Goal: Task Accomplishment & Management: Complete application form

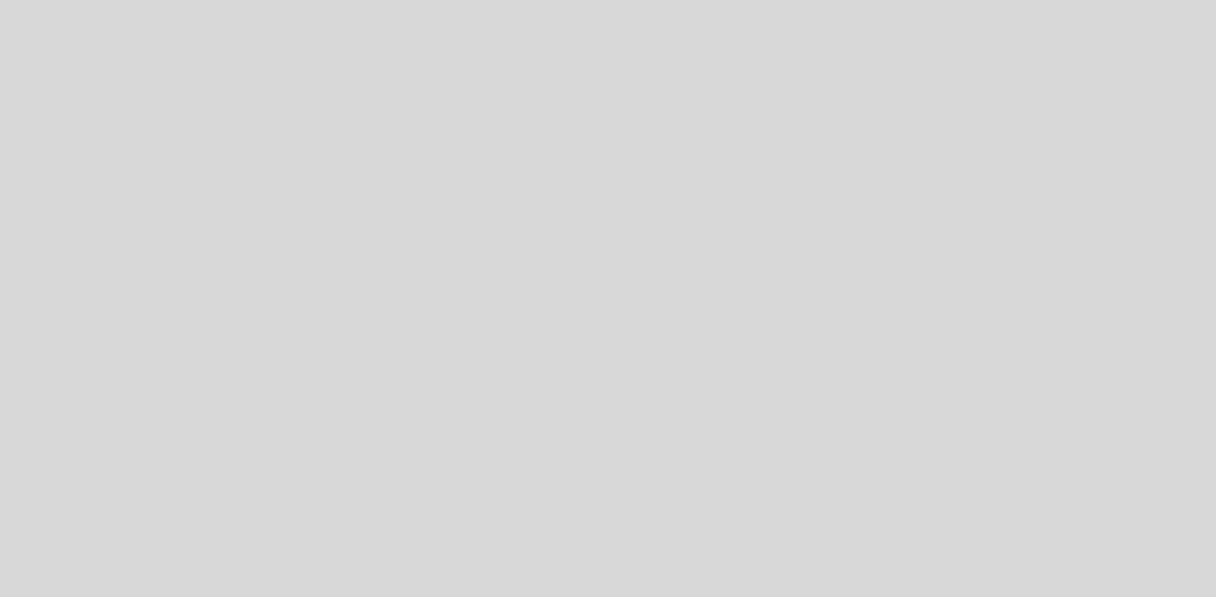
select select "es"
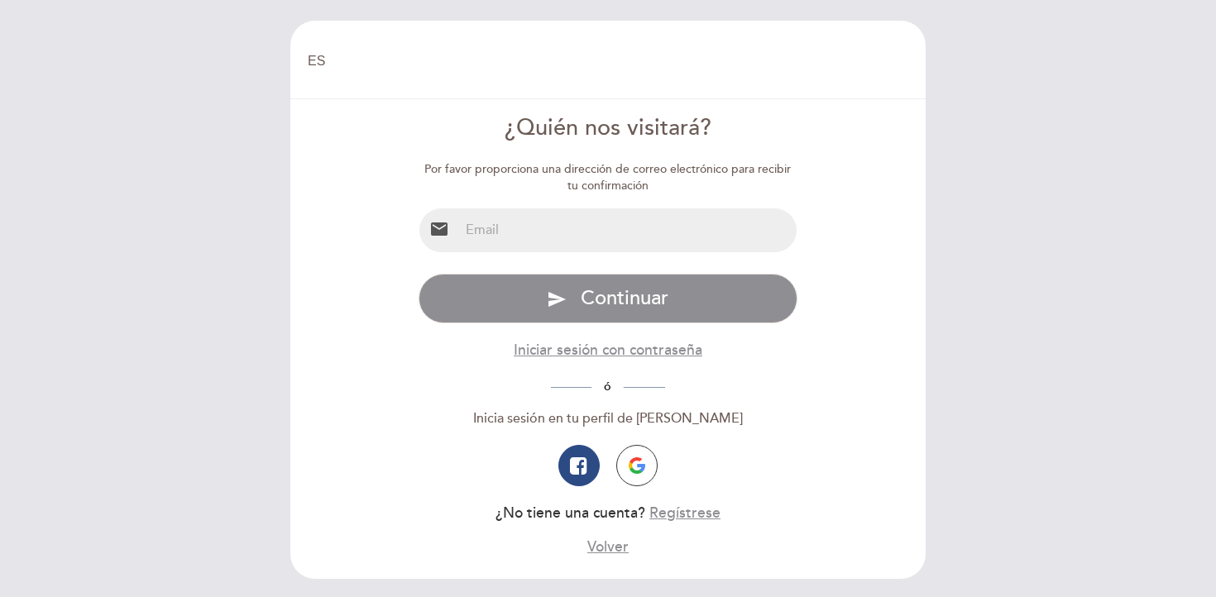
click at [594, 204] on div "Por favor proporciona una dirección de correo electrónico para recibir tu confi…" at bounding box center [609, 359] width 380 height 396
click at [590, 224] on input "email" at bounding box center [628, 230] width 338 height 44
type input "[PERSON_NAME][EMAIL_ADDRESS][DOMAIN_NAME]"
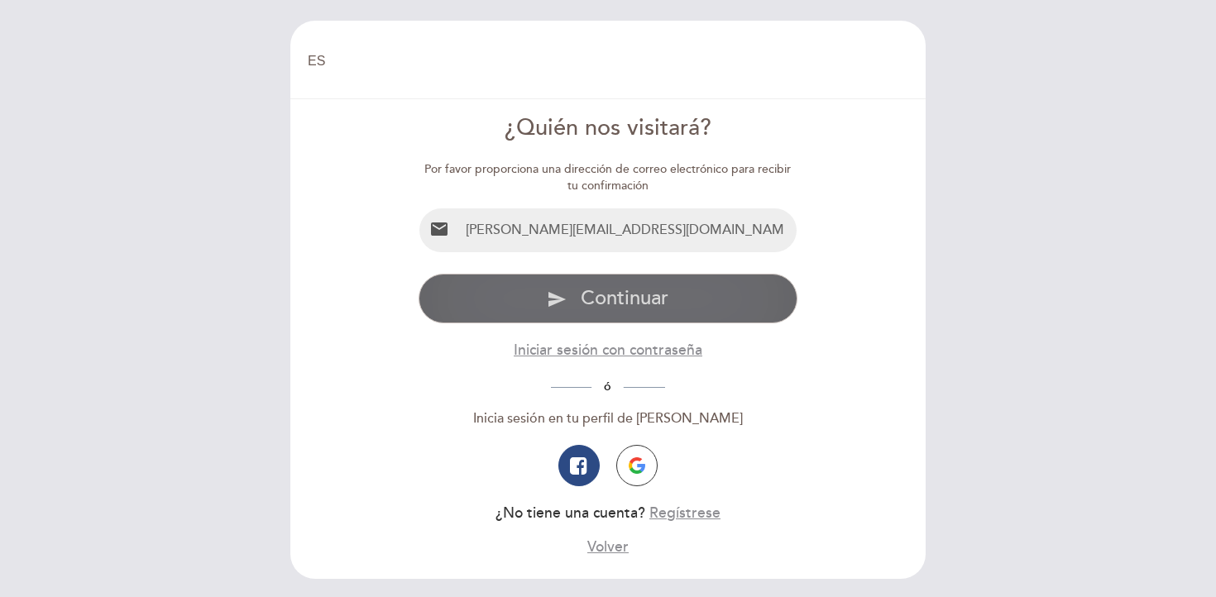
click at [623, 298] on span "Continuar" at bounding box center [625, 298] width 88 height 24
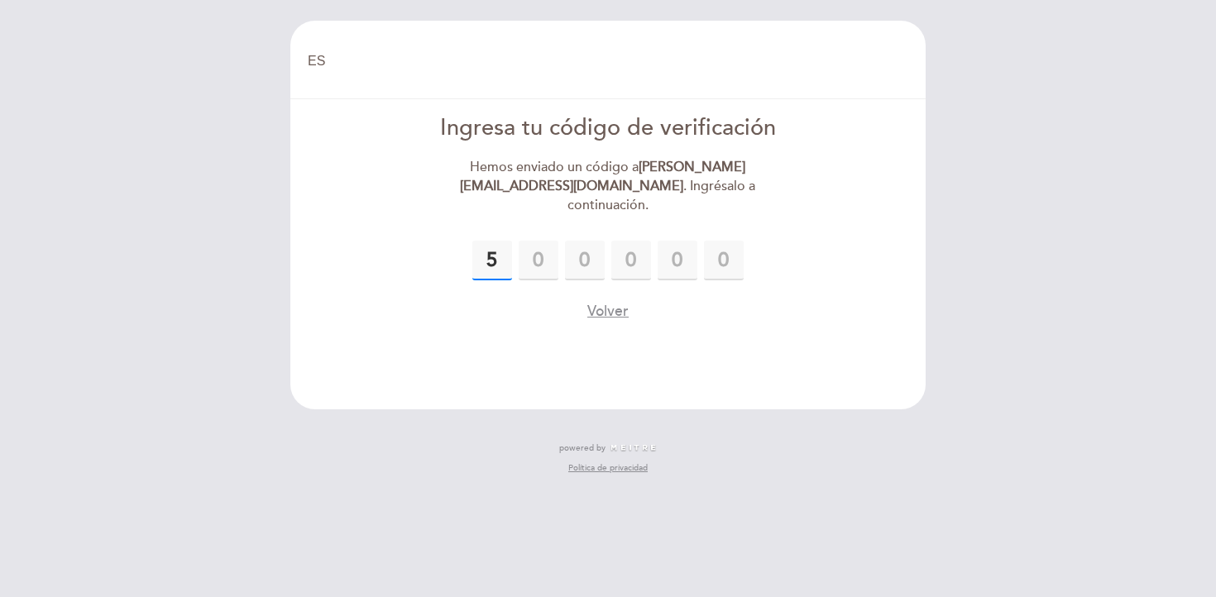
type input "5"
type input "3"
type input "4"
type input "1"
type input "4"
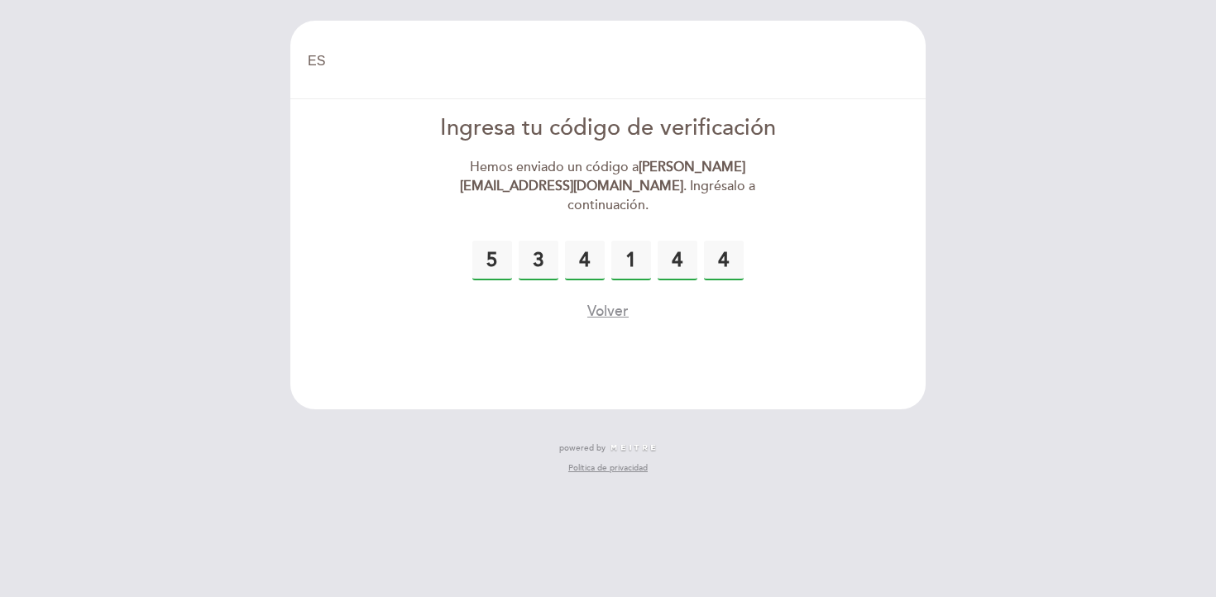
type input "4"
